Goal: Download file/media

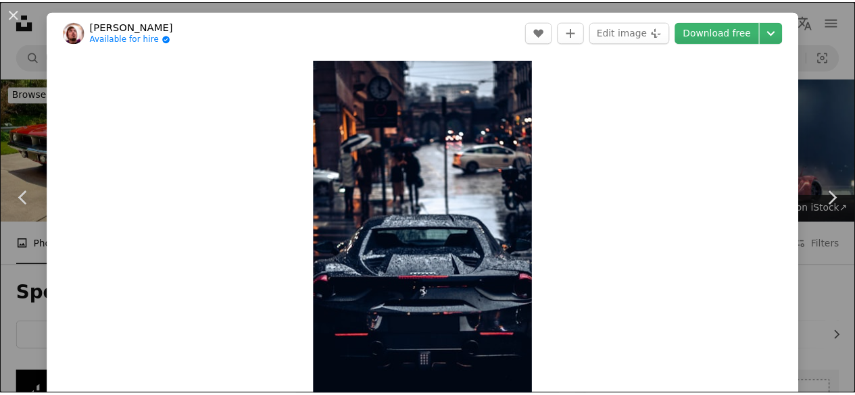
scroll to position [811, 0]
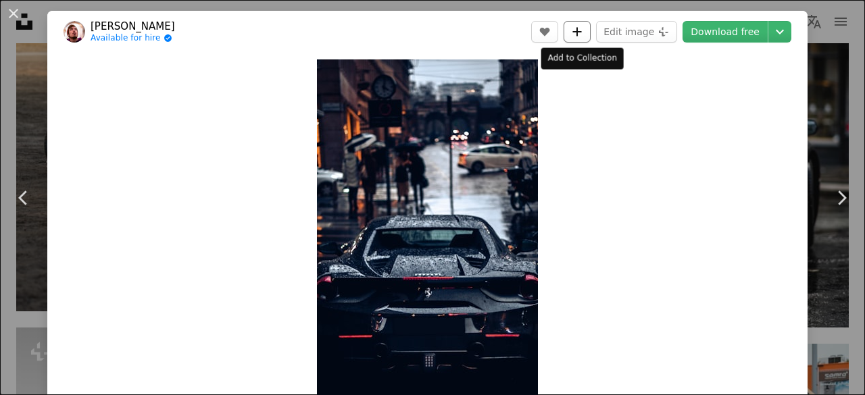
click at [571, 32] on button "A plus sign" at bounding box center [577, 32] width 27 height 22
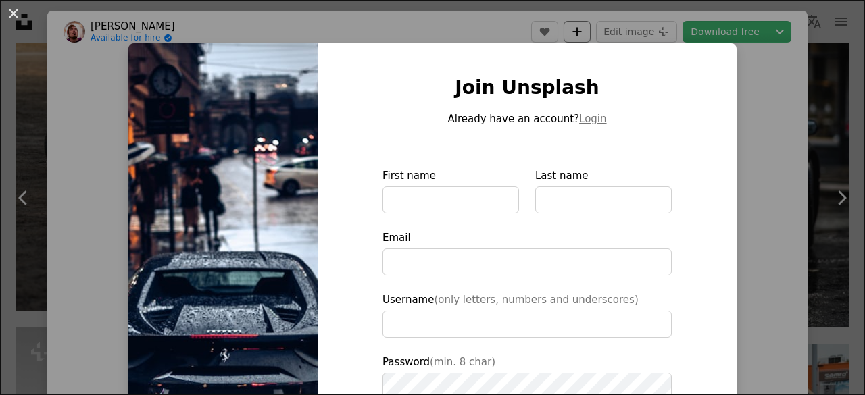
click at [571, 32] on div "An X shape Join Unsplash Already have an account? Login First name Last name Em…" at bounding box center [432, 197] width 865 height 395
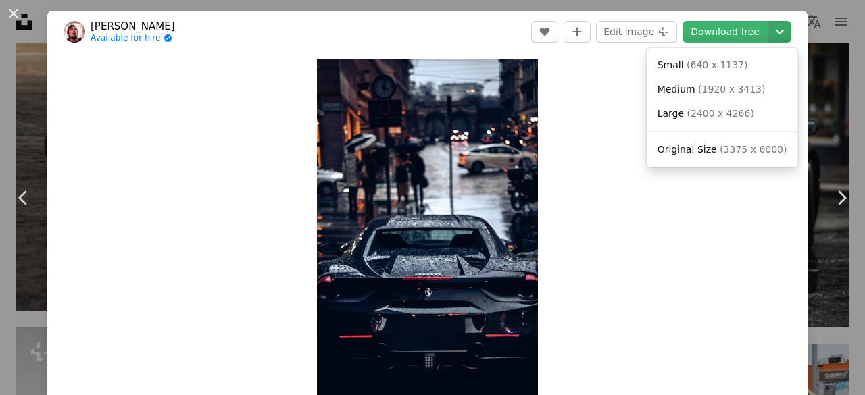
click at [769, 30] on icon "Chevron down" at bounding box center [780, 32] width 22 height 16
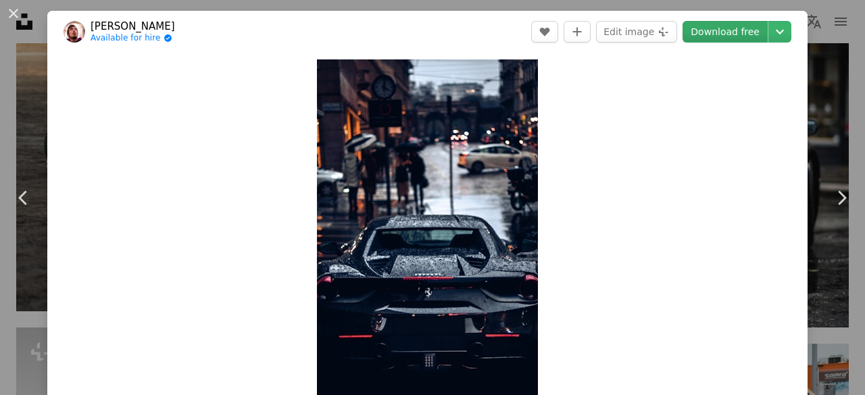
click at [714, 37] on link "Download free" at bounding box center [725, 32] width 85 height 22
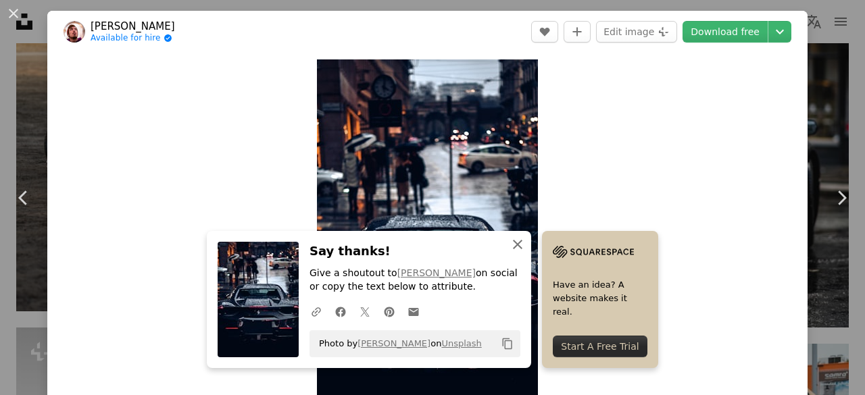
click at [516, 245] on icon "An X shape" at bounding box center [518, 245] width 16 height 16
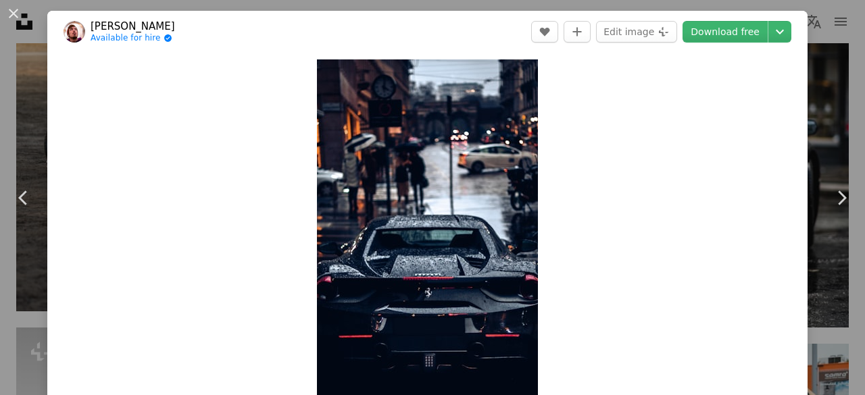
click at [621, 160] on div "Zoom in" at bounding box center [427, 256] width 761 height 406
click at [18, 11] on button "An X shape" at bounding box center [13, 13] width 16 height 16
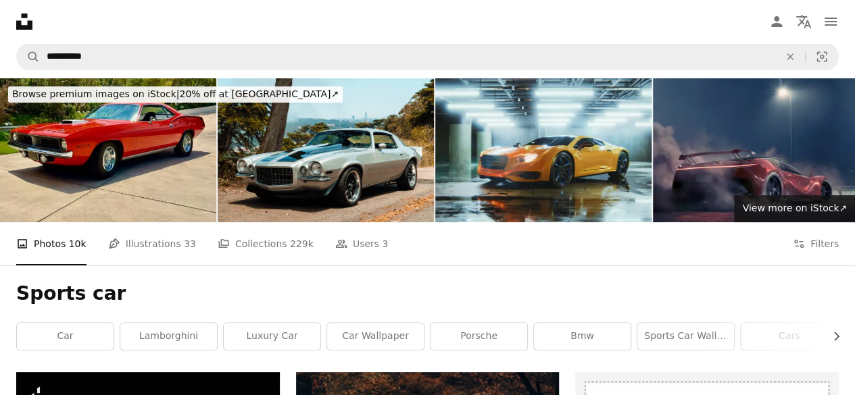
scroll to position [68, 0]
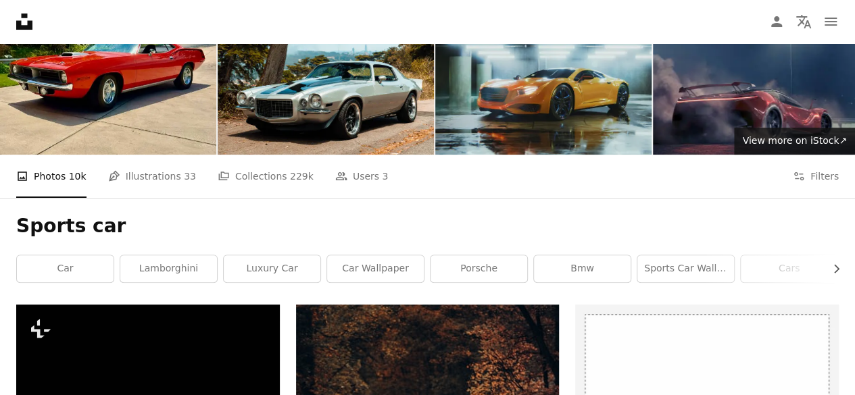
click at [469, 116] on img at bounding box center [543, 83] width 216 height 144
